Goal: Answer question/provide support: Share knowledge or assist other users

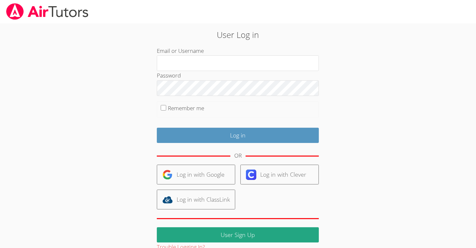
type input "m.chamizo1@lodiusd.org"
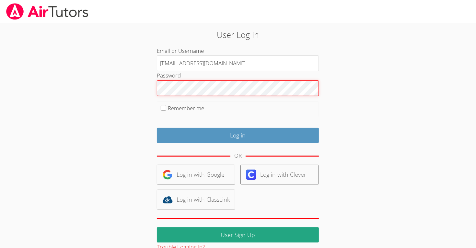
click at [157, 128] on input "Log in" at bounding box center [238, 135] width 162 height 15
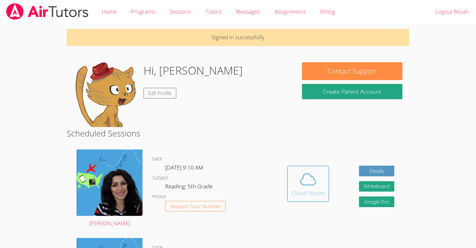
click at [305, 180] on icon at bounding box center [308, 179] width 18 height 18
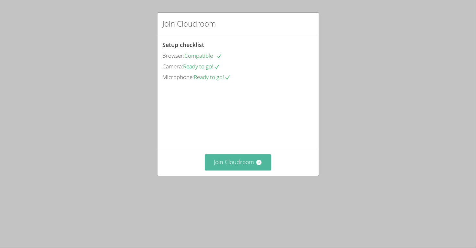
click at [242, 170] on button "Join Cloudroom" at bounding box center [238, 162] width 66 height 16
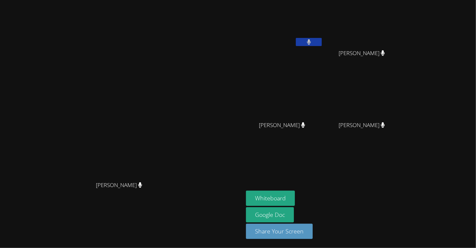
click at [330, 188] on aside "Micah Chamizo Isabella Archundia Isabella Archundia Aida Abdallah Aida Abdallah…" at bounding box center [324, 124] width 162 height 248
click at [295, 194] on button "Whiteboard" at bounding box center [270, 197] width 49 height 15
click at [312, 43] on icon at bounding box center [309, 42] width 7 height 6
click at [312, 42] on icon at bounding box center [309, 42] width 7 height 6
click at [322, 40] on button at bounding box center [309, 42] width 26 height 8
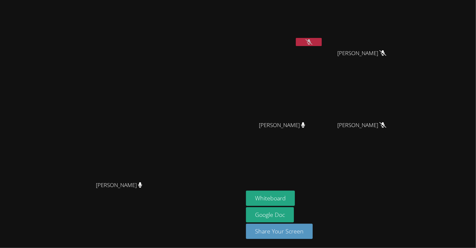
click at [312, 41] on icon at bounding box center [309, 42] width 7 height 6
click at [312, 39] on icon at bounding box center [309, 42] width 7 height 6
click at [322, 42] on button at bounding box center [309, 42] width 26 height 8
click at [312, 41] on icon at bounding box center [309, 42] width 7 height 6
click at [322, 46] on div at bounding box center [309, 43] width 26 height 10
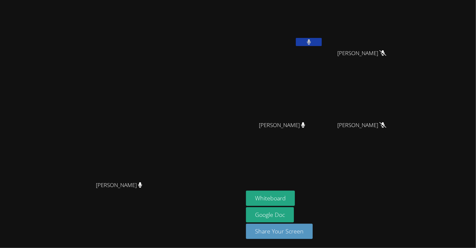
click at [322, 43] on button at bounding box center [309, 42] width 26 height 8
click at [323, 35] on video at bounding box center [284, 24] width 77 height 43
click at [312, 41] on icon at bounding box center [309, 42] width 7 height 6
click at [311, 44] on icon at bounding box center [309, 42] width 4 height 6
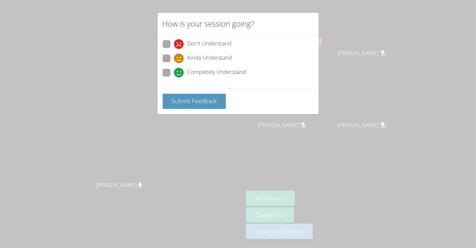
click at [212, 73] on span "Completely Understand" at bounding box center [217, 73] width 59 height 10
click at [179, 73] on input "Completely Understand" at bounding box center [177, 72] width 6 height 6
radio input "true"
click at [214, 97] on button "Submit Feedback" at bounding box center [194, 101] width 63 height 15
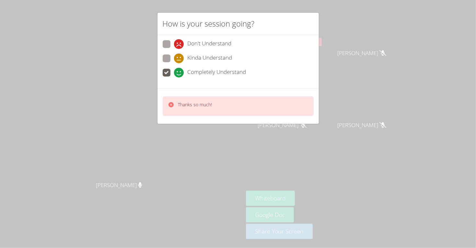
click at [367, 42] on div "How is your session going? Don't Understand Kinda Understand Completely Underst…" at bounding box center [238, 124] width 476 height 248
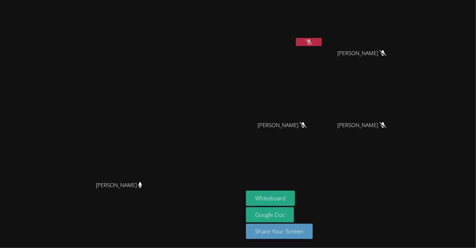
click at [312, 40] on icon at bounding box center [309, 42] width 7 height 6
click at [322, 41] on button at bounding box center [309, 42] width 26 height 8
